Goal: Check status: Check status

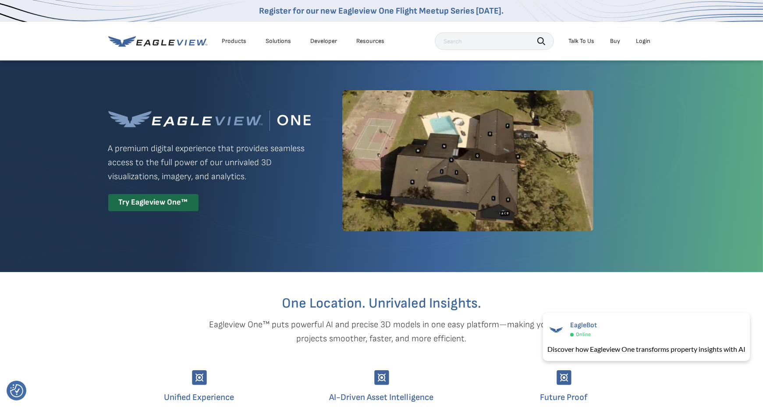
click at [639, 44] on div "Login" at bounding box center [643, 41] width 14 height 8
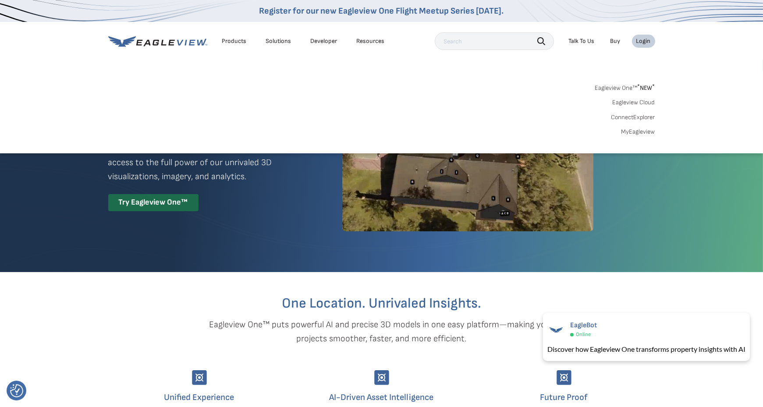
click at [636, 132] on link "MyEagleview" at bounding box center [639, 132] width 34 height 8
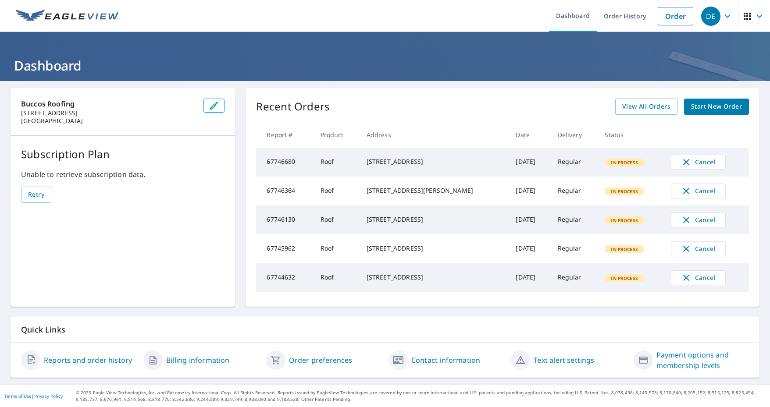
click at [614, 21] on link "Order History" at bounding box center [625, 16] width 57 height 32
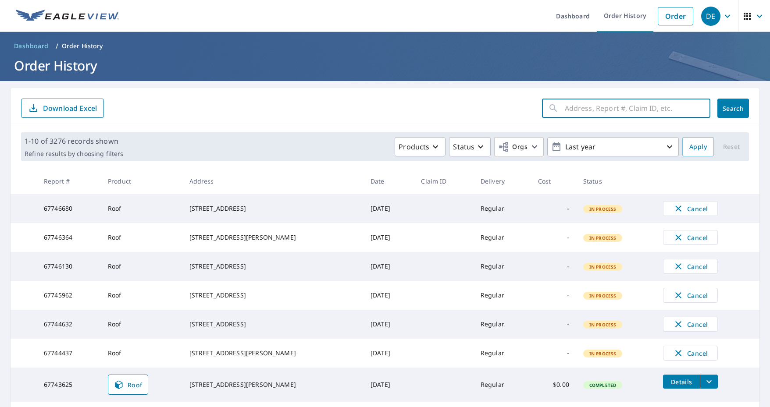
click at [584, 109] on input "text" at bounding box center [638, 108] width 146 height 25
paste input "231 Mckinley St"
type input "231 Mckinley St"
click button "Search" at bounding box center [733, 108] width 32 height 19
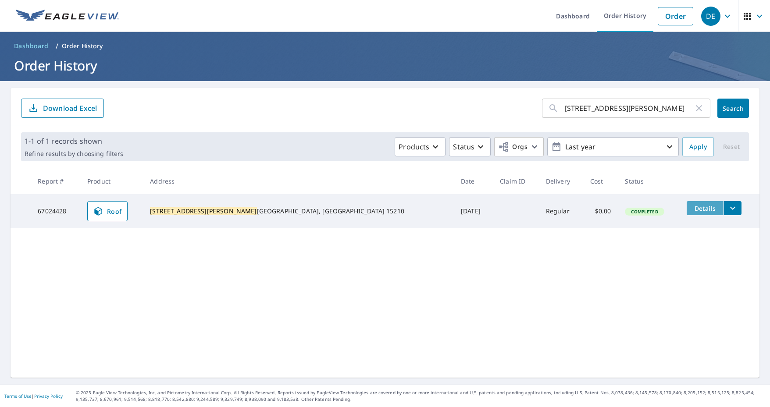
click at [692, 208] on span "Details" at bounding box center [705, 208] width 26 height 8
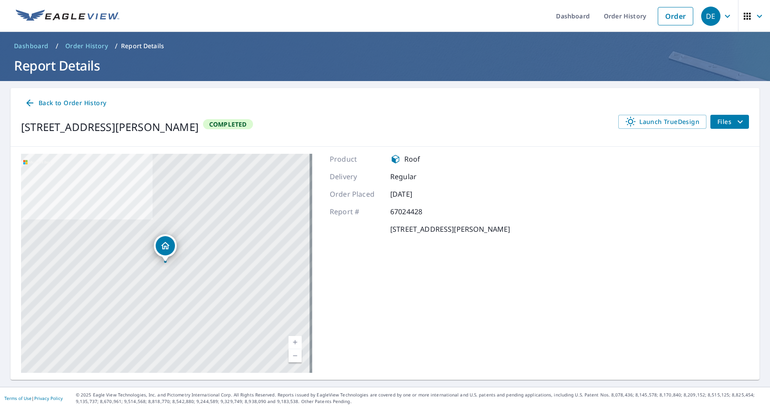
click at [737, 121] on icon "filesDropdownBtn-67024428" at bounding box center [739, 121] width 5 height 3
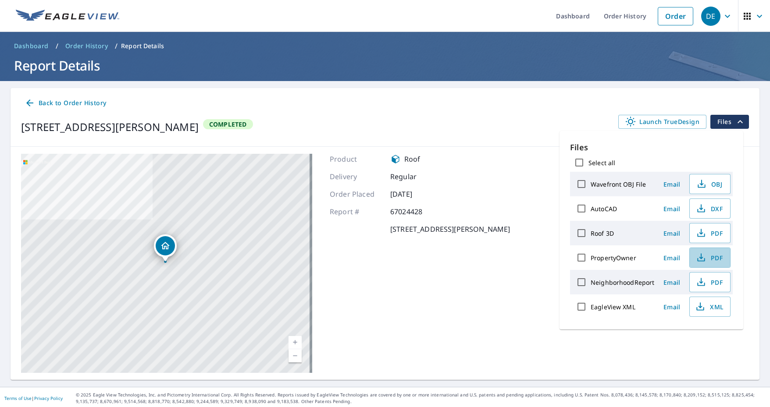
click at [706, 255] on span "PDF" at bounding box center [709, 257] width 28 height 11
click at [707, 233] on span "PDF" at bounding box center [709, 233] width 28 height 11
